Goal: Task Accomplishment & Management: Manage account settings

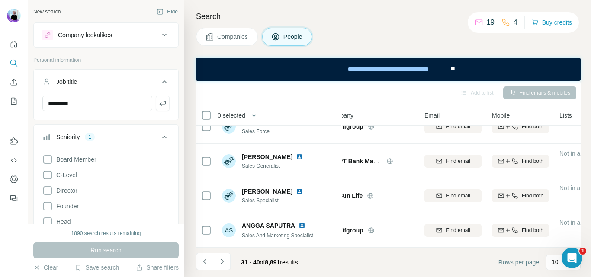
click at [159, 80] on icon at bounding box center [164, 82] width 10 height 10
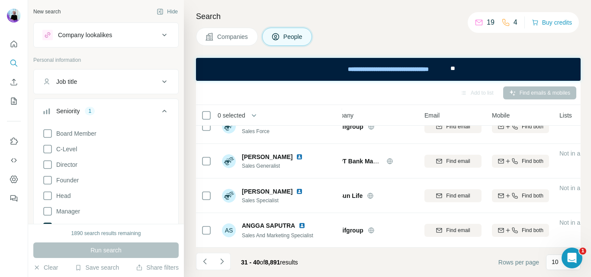
click at [159, 80] on icon at bounding box center [164, 82] width 10 height 10
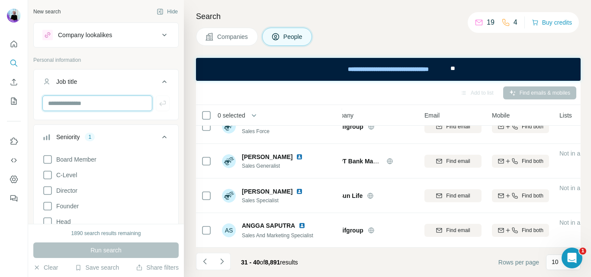
click at [94, 101] on input "text" at bounding box center [97, 104] width 110 height 16
type input "**********"
click at [159, 104] on icon "button" at bounding box center [162, 103] width 6 height 5
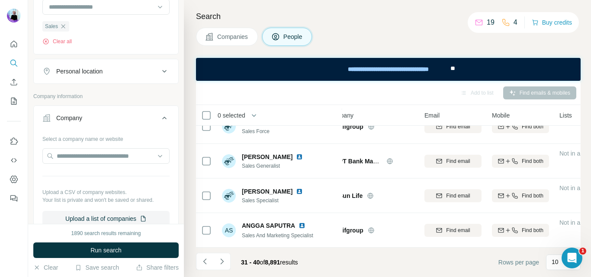
scroll to position [259, 0]
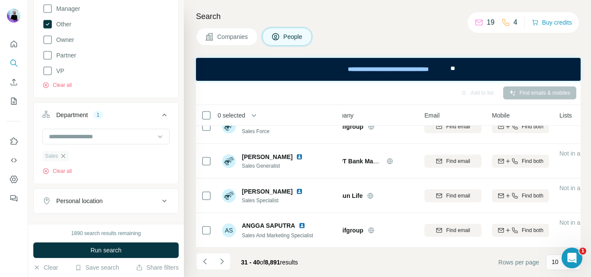
click at [62, 156] on icon "button" at bounding box center [63, 156] width 4 height 4
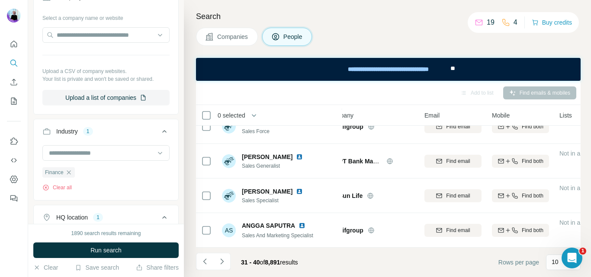
scroll to position [562, 0]
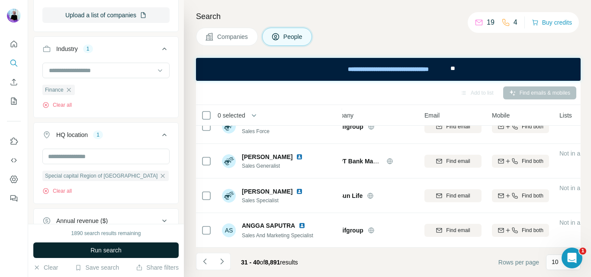
click at [116, 254] on span "Run search" at bounding box center [105, 250] width 31 height 9
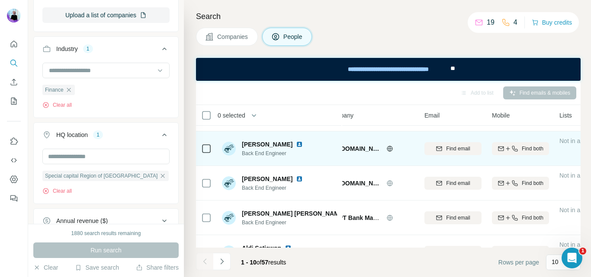
scroll to position [0, 19]
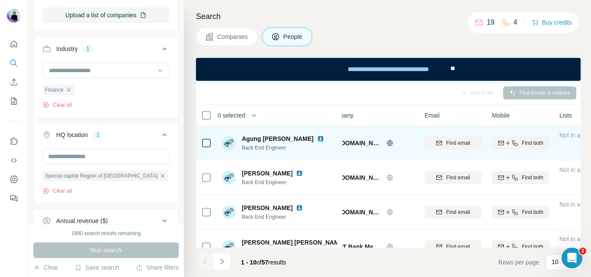
click at [317, 140] on img at bounding box center [320, 138] width 7 height 7
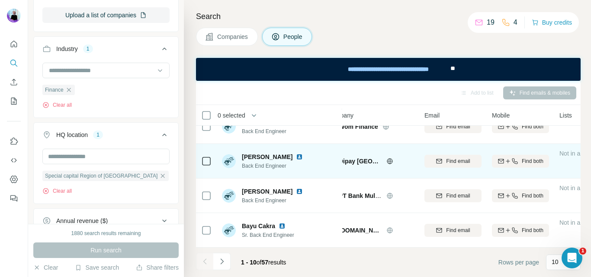
scroll to position [228, 19]
click at [296, 153] on img at bounding box center [299, 156] width 7 height 7
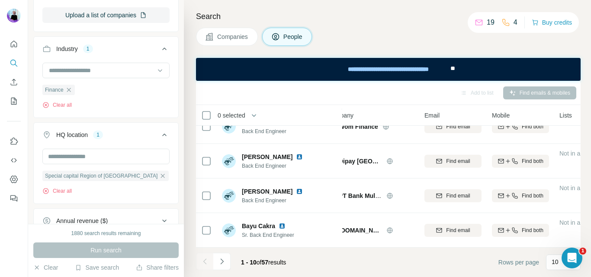
drag, startPoint x: 220, startPoint y: 261, endPoint x: 224, endPoint y: 268, distance: 7.7
click at [220, 260] on icon "Navigate to next page" at bounding box center [221, 261] width 9 height 9
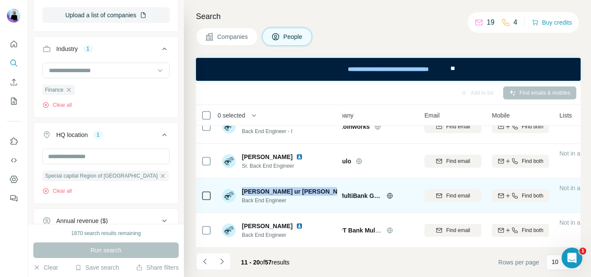
drag, startPoint x: 242, startPoint y: 187, endPoint x: 290, endPoint y: 188, distance: 48.4
click at [293, 188] on div "[PERSON_NAME] ur [PERSON_NAME]" at bounding box center [289, 191] width 95 height 9
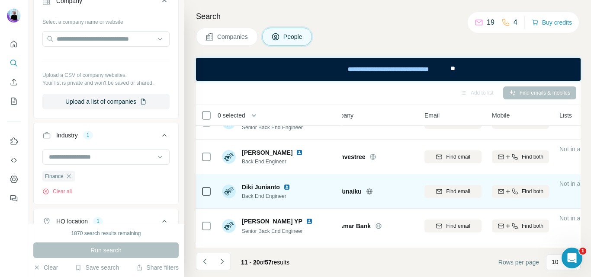
scroll to position [0, 19]
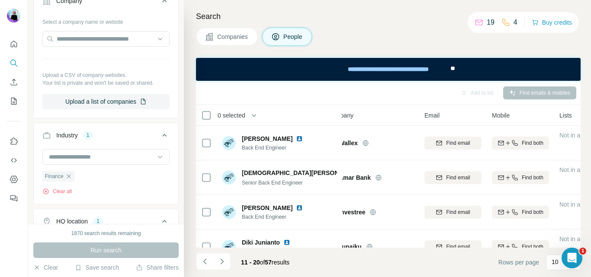
click at [345, 31] on div "Companies People" at bounding box center [388, 37] width 384 height 18
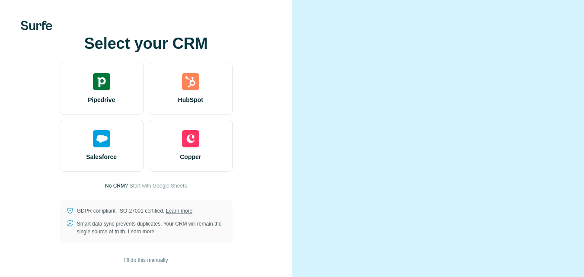
scroll to position [38, 0]
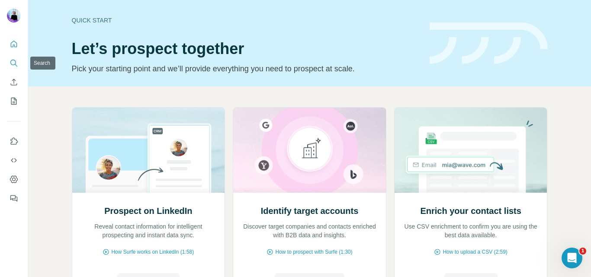
click at [11, 65] on icon "Search" at bounding box center [14, 63] width 9 height 9
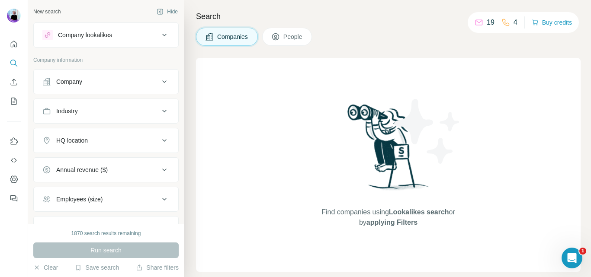
click at [162, 82] on icon at bounding box center [164, 81] width 4 height 3
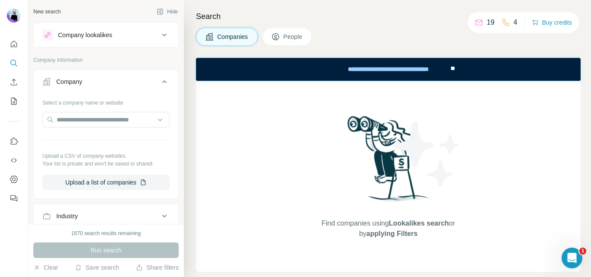
click at [159, 32] on icon at bounding box center [164, 35] width 10 height 10
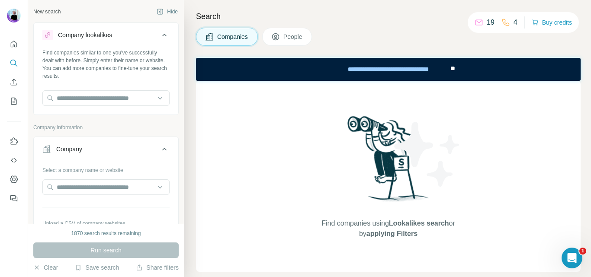
click at [280, 38] on icon at bounding box center [275, 36] width 9 height 9
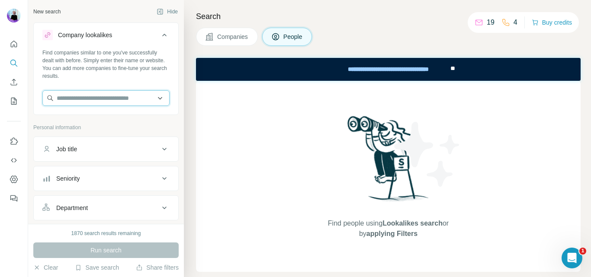
click at [116, 99] on input "text" at bounding box center [105, 98] width 127 height 16
click at [130, 146] on div "Job title" at bounding box center [100, 149] width 117 height 9
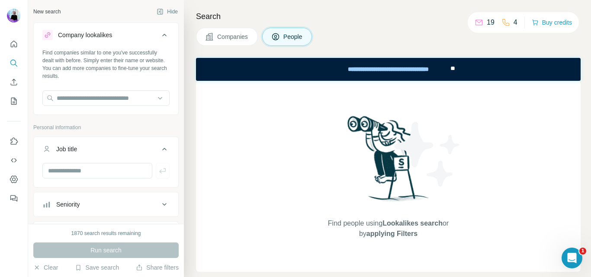
scroll to position [130, 0]
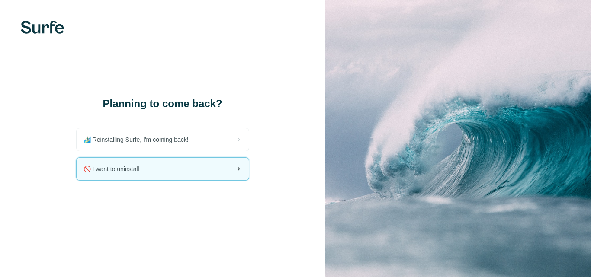
click at [111, 167] on span "🚫 I want to uninstall" at bounding box center [114, 169] width 63 height 9
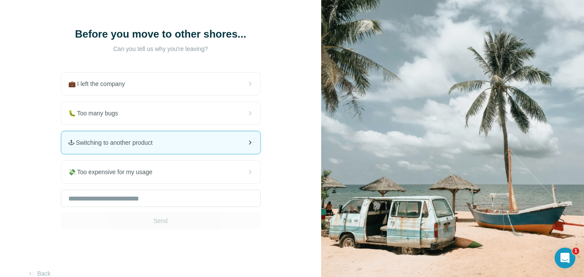
scroll to position [64, 0]
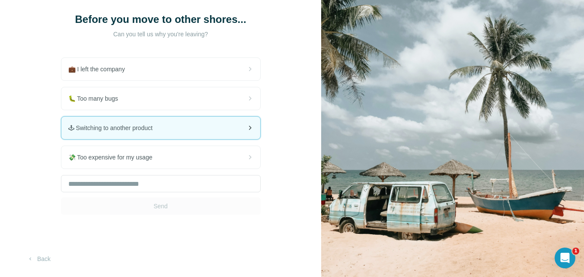
click at [157, 128] on span "🕹 Switching to another product" at bounding box center [113, 128] width 91 height 9
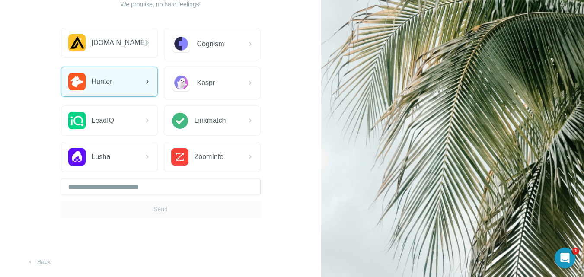
scroll to position [96, 0]
